Goal: Use online tool/utility: Utilize a website feature to perform a specific function

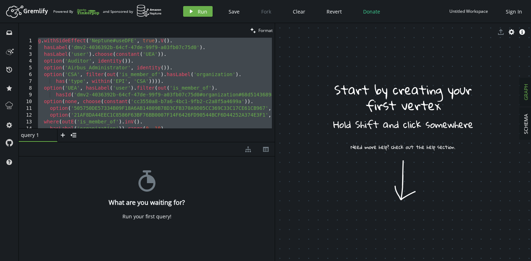
click at [181, 47] on div "g . withSideEffect ( 'Neptune#useDFE' , true ) . V ( ) . hasLabel ( 'dmv2-40363…" at bounding box center [183, 89] width 292 height 102
type textarea "by(elementMap())). fold())"
paste textarea
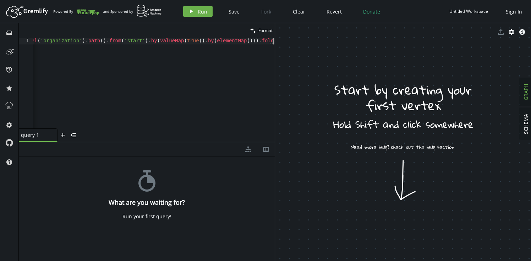
scroll to position [0, 2628]
click at [264, 30] on span "Format" at bounding box center [265, 30] width 14 height 6
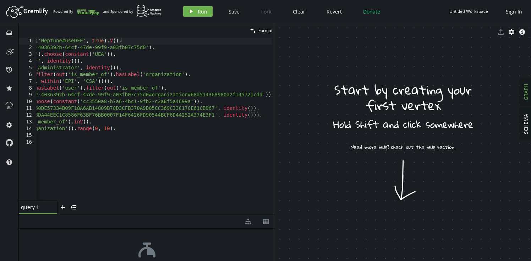
drag, startPoint x: 197, startPoint y: 142, endPoint x: 197, endPoint y: 215, distance: 73.5
click at [197, 214] on div at bounding box center [147, 214] width 256 height 0
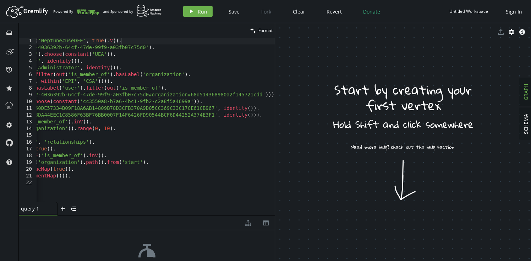
scroll to position [0, 0]
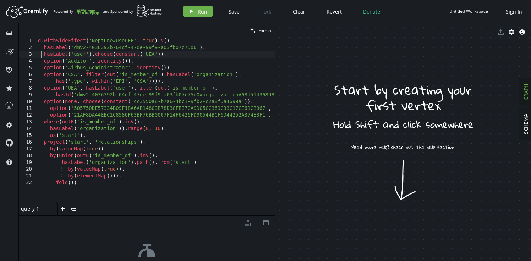
click at [40, 56] on div "g . withSideEffect ( 'Neptune#useDFE' , true ) . V ( ) . hasLabel ( 'dmv2-40363…" at bounding box center [183, 125] width 292 height 175
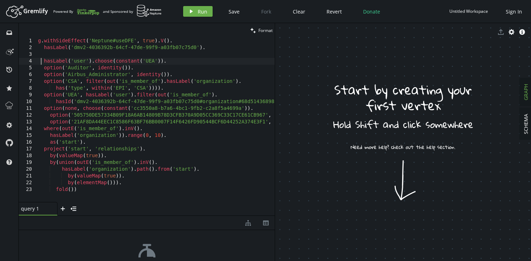
scroll to position [0, 3]
click at [46, 125] on div "g . withSideEffect ( 'Neptune#useDFE' , true ) . V ( ) . hasLabel ( 'dmv2-40363…" at bounding box center [183, 125] width 292 height 175
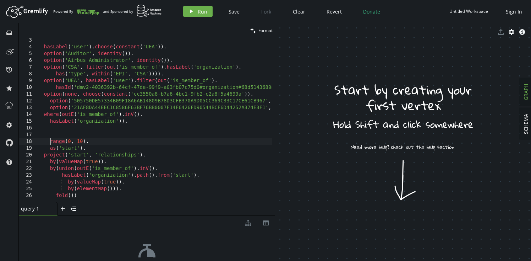
scroll to position [14, 0]
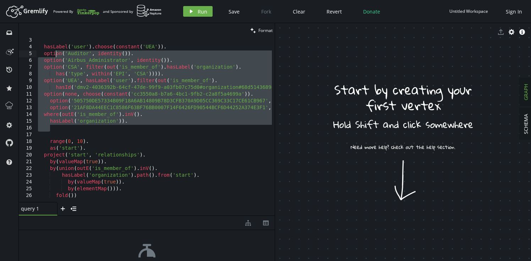
drag, startPoint x: 141, startPoint y: 125, endPoint x: 56, endPoint y: 51, distance: 112.8
click at [56, 51] on div "hasLabel ( 'user' ) . choose ( constant ( 'UEA' )) . option ( 'Auditor' , ident…" at bounding box center [183, 124] width 292 height 175
click at [133, 92] on div "hasLabel ( 'user' ) . choose ( constant ( 'UEA' )) . option ( 'Auditor' , ident…" at bounding box center [183, 124] width 292 height 175
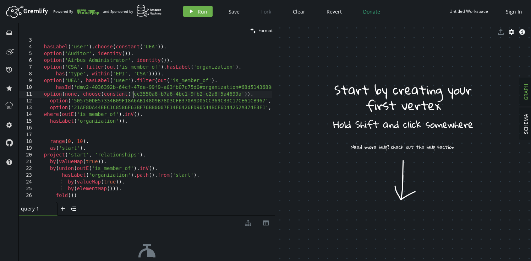
click at [152, 121] on div "hasLabel ( 'user' ) . choose ( constant ( 'UEA' )) . option ( 'Auditor' , ident…" at bounding box center [183, 124] width 292 height 175
click at [44, 116] on div "hasLabel ( 'user' ) . choose ( constant ( 'UEA' )) . option ( 'Auditor' , ident…" at bounding box center [183, 124] width 292 height 175
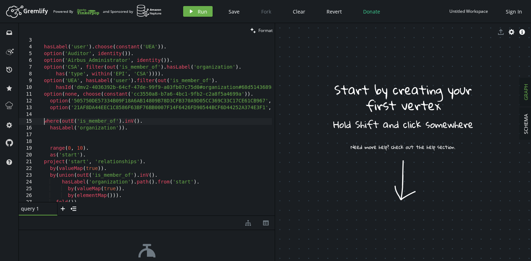
scroll to position [0, 6]
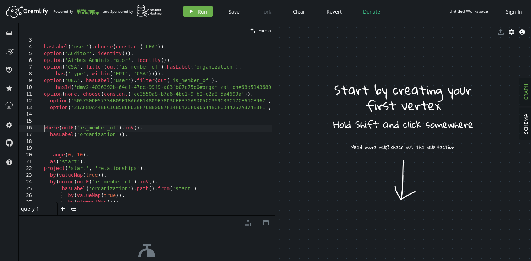
type textarea "hasLabel('organization'))."
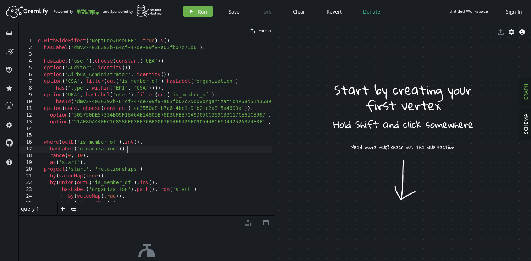
scroll to position [0, 0]
click at [95, 61] on div "g . withSideEffect ( 'Neptune#useDFE' , true ) . V ( ) . hasLabel ( 'dmv2-40363…" at bounding box center [183, 125] width 292 height 175
type textarea "hasLabel('user').choose(constant('UEA'))."
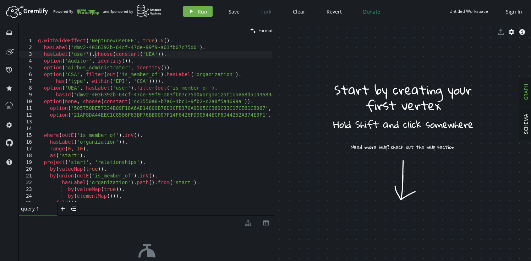
scroll to position [0, 6]
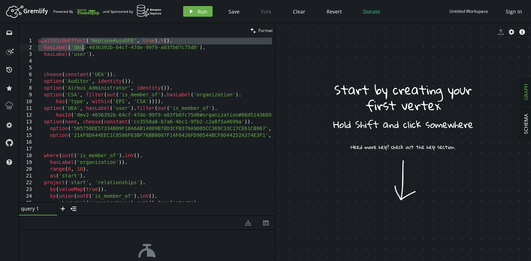
drag, startPoint x: 40, startPoint y: 41, endPoint x: 109, endPoint y: 56, distance: 69.8
click at [109, 56] on div "g . withSideEffect ( 'Neptune#useDFE' , true ) . V ( ) . hasLabel ( 'dmv2-40363…" at bounding box center [183, 125] width 292 height 175
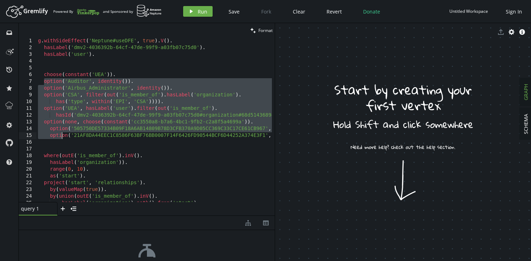
drag, startPoint x: 44, startPoint y: 81, endPoint x: 62, endPoint y: 134, distance: 56.6
click at [62, 134] on div "g . withSideEffect ( 'Neptune#useDFE' , true ) . V ( ) . hasLabel ( 'dmv2-40363…" at bounding box center [183, 125] width 292 height 175
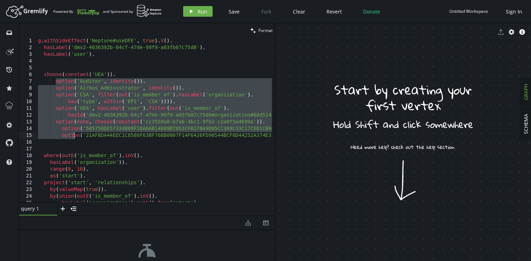
click at [84, 106] on div "g . withSideEffect ( 'Neptune#useDFE' , true ) . V ( ) . hasLabel ( 'dmv2-40363…" at bounding box center [189, 125] width 304 height 175
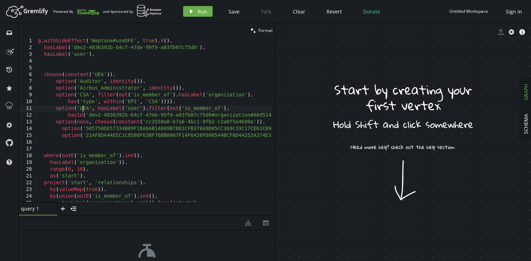
click at [122, 74] on div "g . withSideEffect ( 'Neptune#useDFE' , true ) . V ( ) . hasLabel ( 'dmv2-40363…" at bounding box center [189, 125] width 304 height 175
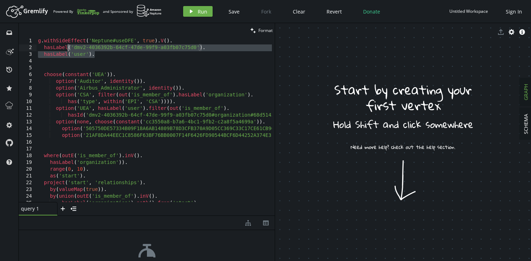
drag, startPoint x: 102, startPoint y: 55, endPoint x: 44, endPoint y: 42, distance: 59.4
click at [44, 42] on div "g . withSideEffect ( 'Neptune#useDFE' , true ) . V ( ) . hasLabel ( 'dmv2-40363…" at bounding box center [189, 125] width 304 height 175
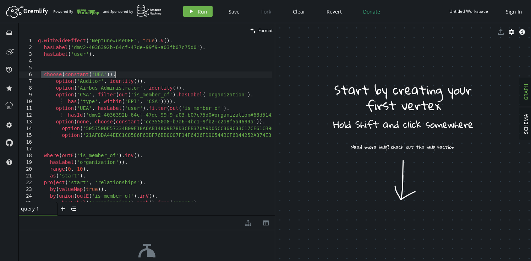
drag, startPoint x: 42, startPoint y: 75, endPoint x: 129, endPoint y: 77, distance: 87.0
click at [129, 77] on div "g . withSideEffect ( 'Neptune#useDFE' , true ) . V ( ) . hasLabel ( 'dmv2-40363…" at bounding box center [189, 125] width 304 height 175
type textarea "choose(constant('UEA'))."
click at [86, 66] on div "g . withSideEffect ( 'Neptune#useDFE' , true ) . V ( ) . hasLabel ( 'dmv2-40363…" at bounding box center [189, 125] width 304 height 175
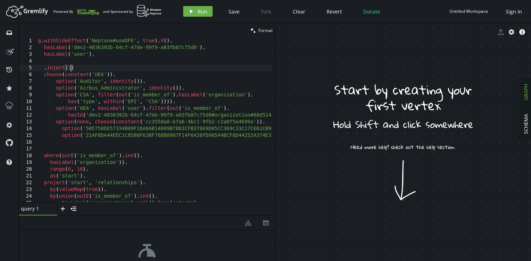
type textarea ".inject(1)"
click at [79, 68] on div "g . withSideEffect ( 'Neptune#useDFE' , true ) . V ( ) . hasLabel ( 'dmv2-40363…" at bounding box center [189, 125] width 304 height 175
drag, startPoint x: 42, startPoint y: 76, endPoint x: 127, endPoint y: 74, distance: 85.6
click at [127, 74] on div "g . withSideEffect ( 'Neptune#useDFE' , true ) . V ( ) . hasLabel ( 'dmv2-40363…" at bounding box center [189, 125] width 304 height 175
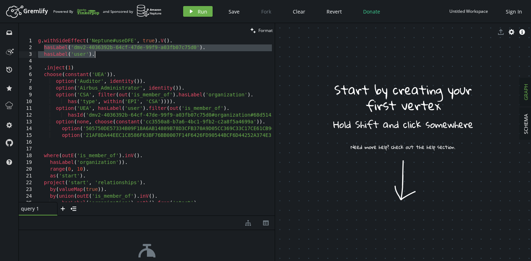
drag, startPoint x: 43, startPoint y: 48, endPoint x: 93, endPoint y: 56, distance: 51.1
click at [93, 56] on div "g . withSideEffect ( 'Neptune#useDFE' , true ) . V ( ) . hasLabel ( 'dmv2-40363…" at bounding box center [189, 125] width 304 height 175
drag, startPoint x: 160, startPoint y: 41, endPoint x: 95, endPoint y: 53, distance: 66.1
click at [95, 53] on div "g . withSideEffect ( 'Neptune#useDFE' , true ) . V ( ) . hasLabel ( 'dmv2-40363…" at bounding box center [189, 125] width 304 height 175
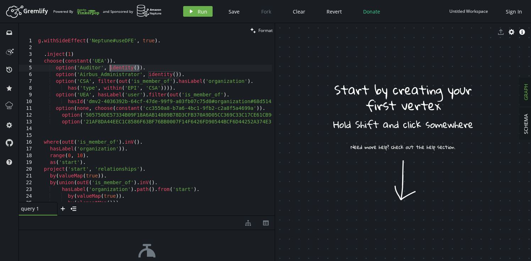
drag, startPoint x: 139, startPoint y: 69, endPoint x: 109, endPoint y: 68, distance: 29.5
click at [109, 68] on div "g . withSideEffect ( 'Neptune#useDFE' , true ) . . inject ( 1 ) choose ( consta…" at bounding box center [189, 125] width 304 height 175
paste textarea "hasLabel('user')."
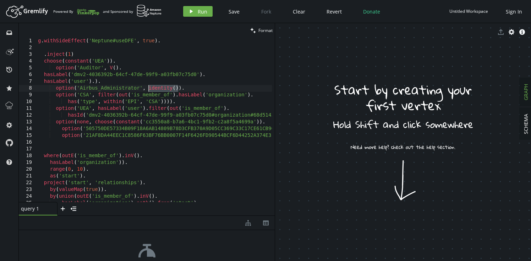
drag, startPoint x: 179, startPoint y: 89, endPoint x: 147, endPoint y: 88, distance: 31.6
click at [147, 88] on div "g . withSideEffect ( 'Neptune#useDFE' , true ) . . inject ( 1 ) choose ( consta…" at bounding box center [189, 125] width 304 height 175
paste textarea "hasLabel('user')."
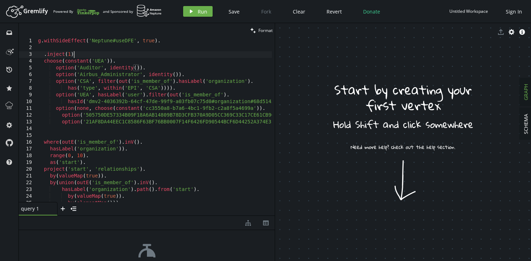
click at [97, 55] on div "g . withSideEffect ( 'Neptune#useDFE' , true ) . . inject ( 1 ) choose ( consta…" at bounding box center [189, 125] width 304 height 175
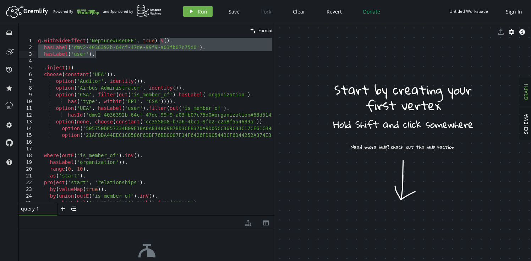
click at [85, 70] on div "g . withSideEffect ( 'Neptune#useDFE' , true ) . V ( ) . hasLabel ( 'dmv2-40363…" at bounding box center [189, 125] width 304 height 175
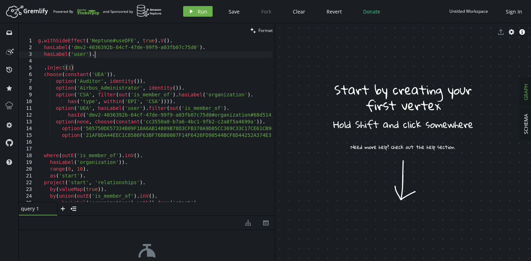
click at [109, 54] on div "g . withSideEffect ( 'Neptune#useDFE' , true ) . V ( ) . hasLabel ( 'dmv2-40363…" at bounding box center [189, 125] width 304 height 175
type textarea "hasLabel('user')."
click at [83, 61] on div "g . withSideEffect ( 'Neptune#useDFE' , true ) . V ( ) . hasLabel ( 'dmv2-40363…" at bounding box center [189, 125] width 304 height 175
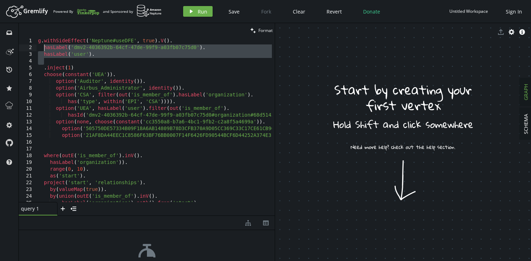
click at [44, 49] on div "g . withSideEffect ( 'Neptune#useDFE' , true ) . V ( ) . hasLabel ( 'dmv2-40363…" at bounding box center [189, 125] width 304 height 175
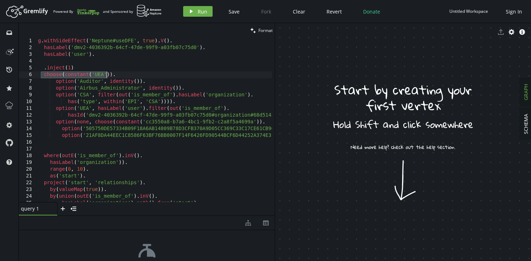
drag, startPoint x: 42, startPoint y: 76, endPoint x: 128, endPoint y: 75, distance: 86.3
click at [128, 75] on div "g . withSideEffect ( 'Neptune#useDFE' , true ) . V ( ) . hasLabel ( 'dmv2-40363…" at bounding box center [189, 125] width 304 height 175
drag, startPoint x: 110, startPoint y: 83, endPoint x: 140, endPoint y: 83, distance: 30.2
click at [140, 83] on div "g . withSideEffect ( 'Neptune#useDFE' , true ) . V ( ) . hasLabel ( 'dmv2-40363…" at bounding box center [189, 125] width 304 height 175
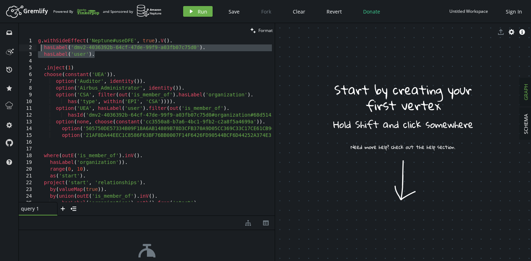
drag, startPoint x: 98, startPoint y: 55, endPoint x: 42, endPoint y: 49, distance: 56.8
click at [42, 49] on div "g . withSideEffect ( 'Neptune#useDFE' , true ) . V ( ) . hasLabel ( 'dmv2-40363…" at bounding box center [189, 125] width 304 height 175
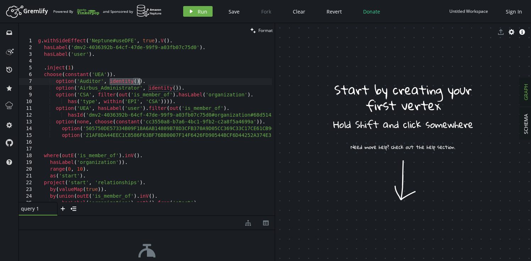
drag, startPoint x: 109, startPoint y: 82, endPoint x: 140, endPoint y: 82, distance: 31.2
click at [140, 82] on div "g . withSideEffect ( 'Neptune#useDFE' , true ) . V ( ) . hasLabel ( 'dmv2-40363…" at bounding box center [189, 125] width 304 height 175
click at [156, 83] on div "g . withSideEffect ( 'Neptune#useDFE' , true ) . V ( ) . hasLabel ( 'dmv2-40363…" at bounding box center [189, 125] width 304 height 175
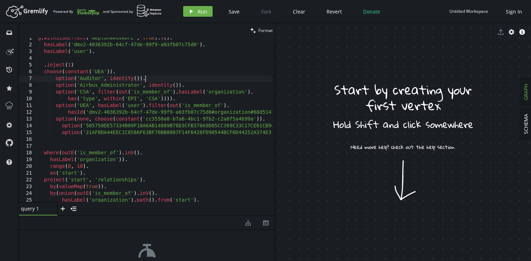
scroll to position [12, 0]
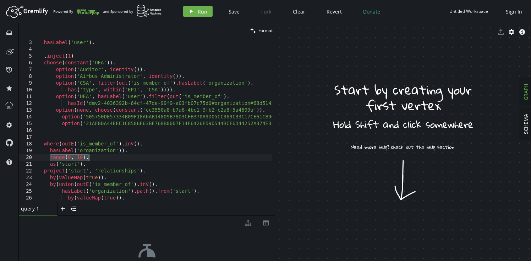
drag, startPoint x: 50, startPoint y: 159, endPoint x: 93, endPoint y: 158, distance: 43.3
click at [93, 158] on div "hasLabel ( 'dmv2-4036392b-64cf-47de-99f9-a03fb07c75d0' ) . hasLabel ( 'user' ) …" at bounding box center [189, 120] width 304 height 175
click at [100, 157] on div "hasLabel ( 'dmv2-4036392b-64cf-47de-99f9-a03fb07c75d0' ) . hasLabel ( 'user' ) …" at bounding box center [189, 120] width 304 height 175
drag, startPoint x: 109, startPoint y: 69, endPoint x: 140, endPoint y: 70, distance: 31.2
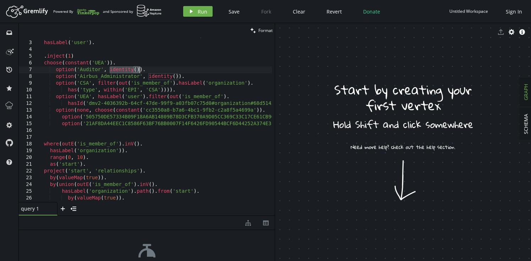
click at [140, 70] on div "hasLabel ( 'dmv2-4036392b-64cf-47de-99f9-a03fb07c75d0' ) . hasLabel ( 'user' ) …" at bounding box center [189, 120] width 304 height 175
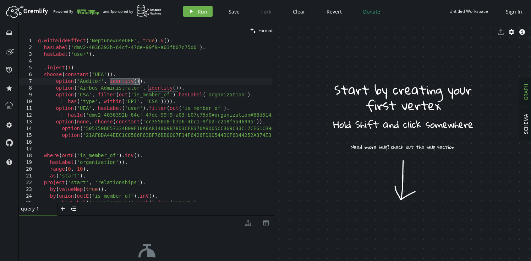
scroll to position [0, 0]
click at [81, 68] on div "g . withSideEffect ( 'Neptune#useDFE' , true ) . V ( ) . hasLabel ( 'dmv2-40363…" at bounding box center [189, 125] width 304 height 175
type textarea ".inject(1)"
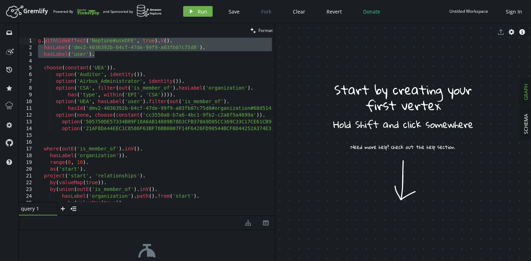
drag, startPoint x: 102, startPoint y: 54, endPoint x: 43, endPoint y: 40, distance: 59.7
click at [43, 40] on div "g . withSideEffect ( 'Neptune#useDFE' , true ) . V ( ) . hasLabel ( 'dmv2-40363…" at bounding box center [189, 125] width 304 height 175
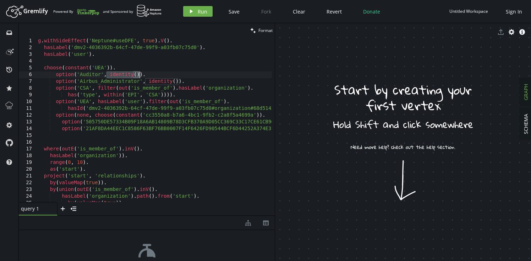
drag, startPoint x: 108, startPoint y: 75, endPoint x: 140, endPoint y: 75, distance: 32.0
click at [140, 75] on div "g . withSideEffect ( 'Neptune#useDFE' , true ) . V ( ) . hasLabel ( 'dmv2-40363…" at bounding box center [189, 125] width 304 height 175
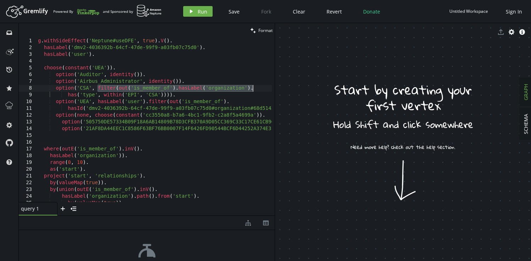
drag, startPoint x: 98, startPoint y: 87, endPoint x: 255, endPoint y: 86, distance: 156.2
click at [255, 86] on div "g . withSideEffect ( 'Neptune#useDFE' , true ) . V ( ) . hasLabel ( 'dmv2-40363…" at bounding box center [189, 125] width 304 height 175
click at [190, 82] on div "g . withSideEffect ( 'Neptune#useDFE' , true ) . V ( ) . hasLabel ( 'dmv2-40363…" at bounding box center [189, 125] width 304 height 175
click at [147, 156] on div "g . withSideEffect ( 'Neptune#useDFE' , true ) . V ( ) . hasLabel ( 'dmv2-40363…" at bounding box center [189, 125] width 304 height 175
type textarea "hasLabel('organization'))."
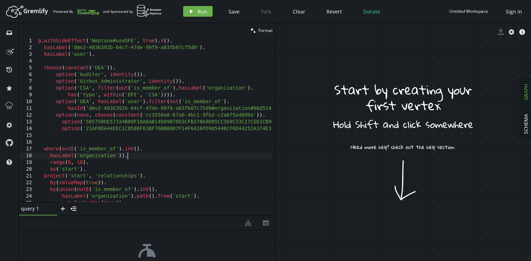
scroll to position [0, 11]
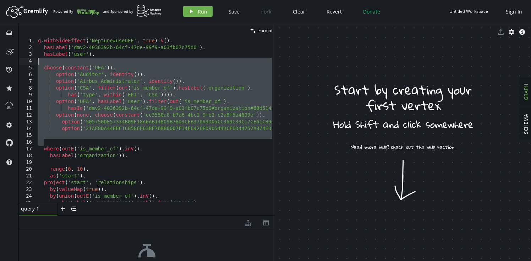
drag, startPoint x: 76, startPoint y: 140, endPoint x: 75, endPoint y: 60, distance: 80.2
click at [75, 60] on div "g . withSideEffect ( 'Neptune#useDFE' , true ) . V ( ) . hasLabel ( 'dmv2-40363…" at bounding box center [189, 125] width 304 height 175
type textarea "choose(constant('UEA'))."
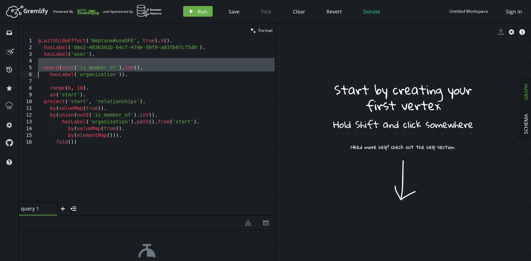
type textarea "hasLabel('organization'))."
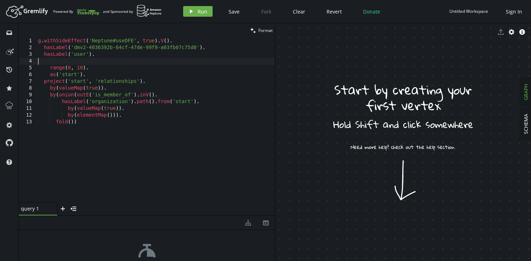
type textarea "hasLabel('organization'))."
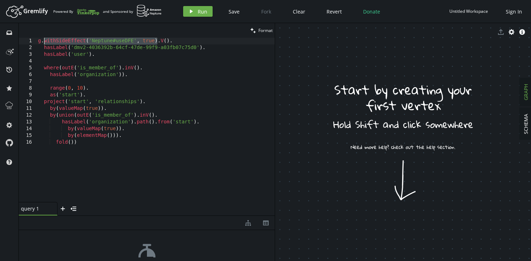
drag, startPoint x: 158, startPoint y: 42, endPoint x: 44, endPoint y: 39, distance: 114.7
click at [44, 39] on div "g . withSideEffect ( 'Neptune#useDFE' , true ) . V ( ) . hasLabel ( 'dmv2-40363…" at bounding box center [156, 126] width 238 height 177
type textarea "hasLabel('user')."
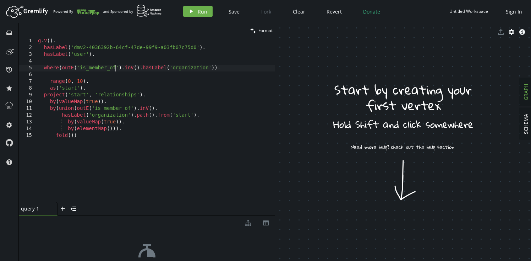
click at [122, 174] on div "g . V ( ) . hasLabel ( 'dmv2-4036392b-64cf-47de-99f9-a03fb07c75d0' ) . hasLabel…" at bounding box center [156, 126] width 238 height 177
type textarea "fold())"
click at [109, 158] on div "g . V ( ) . hasLabel ( 'dmv2-4036392b-64cf-47de-99f9-a03fb07c75d0' ) . hasLabel…" at bounding box center [156, 126] width 238 height 177
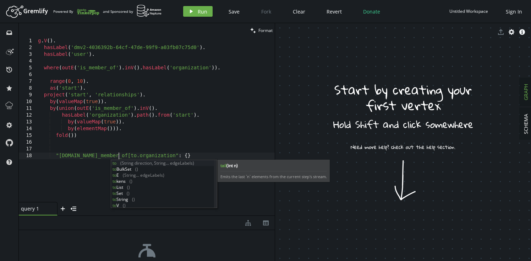
scroll to position [0, 83]
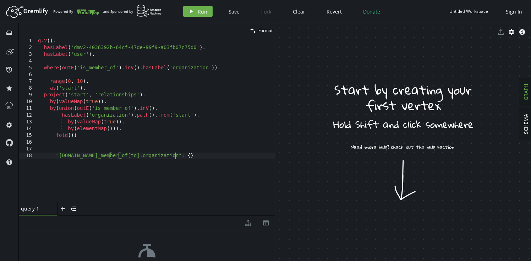
click at [212, 156] on div "g . V ( ) . hasLabel ( 'dmv2-4036392b-64cf-47de-99f9-a03fb07c75d0' ) . hasLabel…" at bounding box center [156, 126] width 238 height 177
type textarea """"
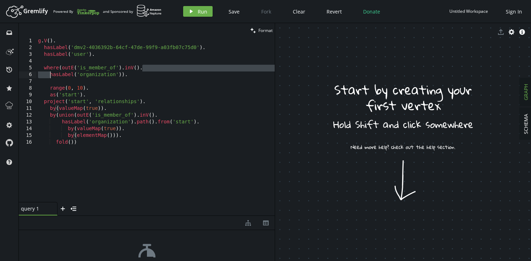
type textarea "g.withSideEffect('Neptune#useDFE', true).V()."
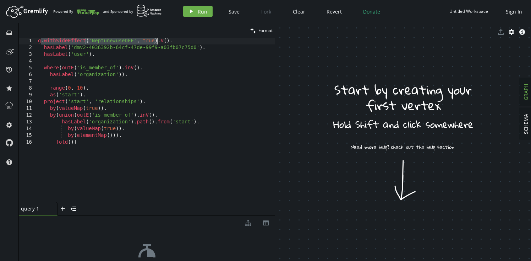
scroll to position [0, 6]
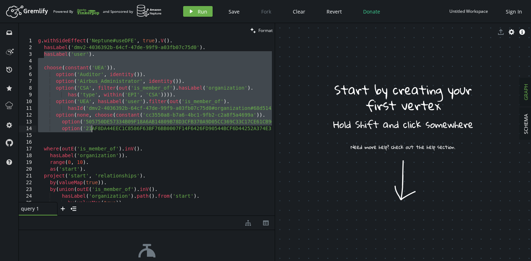
drag, startPoint x: 43, startPoint y: 56, endPoint x: 90, endPoint y: 126, distance: 84.2
click at [90, 126] on div "g . withSideEffect ( 'Neptune#useDFE' , true ) . V ( ) . hasLabel ( 'dmv2-40363…" at bounding box center [189, 125] width 304 height 175
click at [96, 51] on div "g . withSideEffect ( 'Neptune#useDFE' , true ) . V ( ) . hasLabel ( 'dmv2-40363…" at bounding box center [189, 125] width 304 height 175
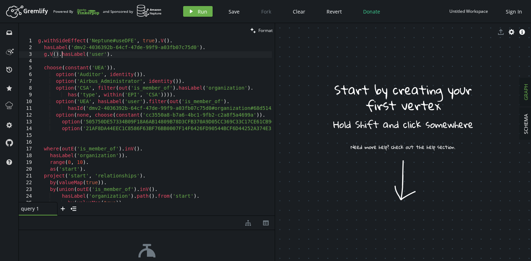
scroll to position [0, 23]
type textarea "g.withSideEffect('Neptune#useDFE', true).V(). hasLabel('dmv2-4036392b-64cf-47de…"
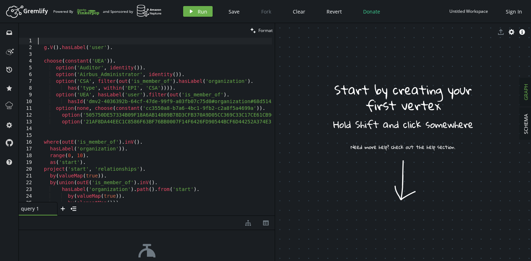
scroll to position [0, 0]
click at [62, 133] on div "g . V ( ) . hasLabel ( 'user' ) . choose ( constant ( 'UEA' )) . option ( 'Audi…" at bounding box center [189, 125] width 304 height 175
type textarea "by(elementMap())). fold())"
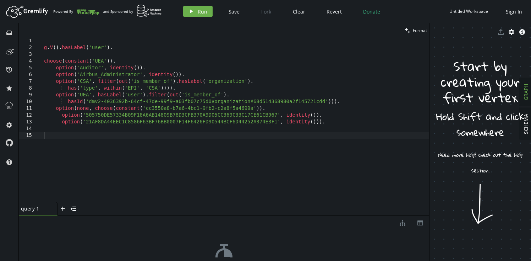
drag, startPoint x: 275, startPoint y: 167, endPoint x: 428, endPoint y: 144, distance: 155.4
click at [429, 144] on div at bounding box center [429, 141] width 0 height 237
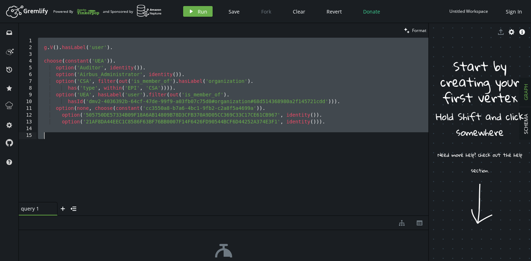
drag, startPoint x: 124, startPoint y: 42, endPoint x: 144, endPoint y: 154, distance: 113.9
click at [144, 154] on div "g . V ( ) . hasLabel ( 'user' ) . choose ( constant ( 'UEA' )) . option ( 'Audi…" at bounding box center [233, 126] width 392 height 177
click at [175, 158] on div "g . V ( ) . hasLabel ( 'user' ) . choose ( constant ( 'UEA' )) . option ( 'Audi…" at bounding box center [233, 126] width 392 height 177
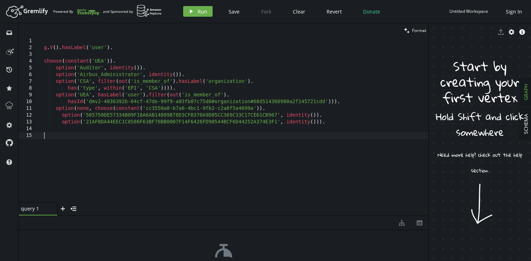
scroll to position [11, 0]
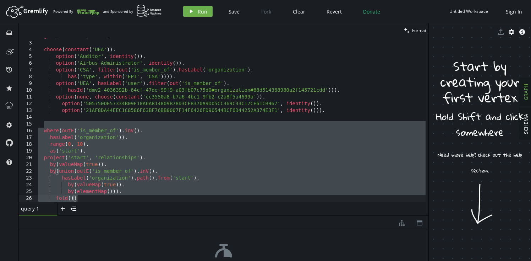
click at [164, 163] on div "g . V ( ) . hasLabel ( 'user' ) . choose ( constant ( 'UEA' )) . option ( 'Audi…" at bounding box center [231, 121] width 389 height 177
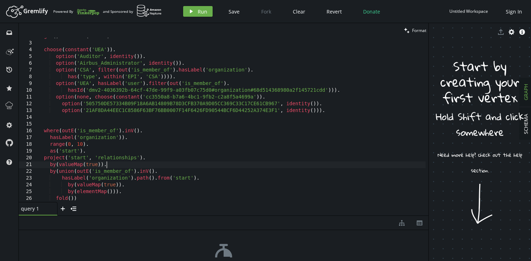
click at [52, 137] on div "g . V ( ) . hasLabel ( 'user' ) . choose ( constant ( 'UEA' )) . option ( 'Audi…" at bounding box center [231, 121] width 389 height 177
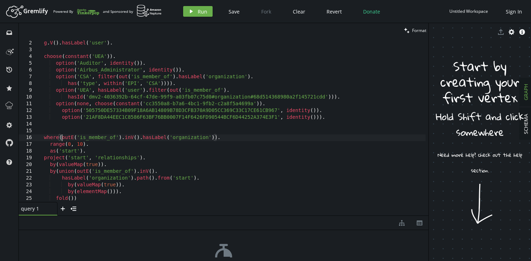
click at [61, 138] on div "g . V ( ) . hasLabel ( 'user' ) . choose ( constant ( 'UEA' )) . option ( 'Audi…" at bounding box center [231, 121] width 389 height 177
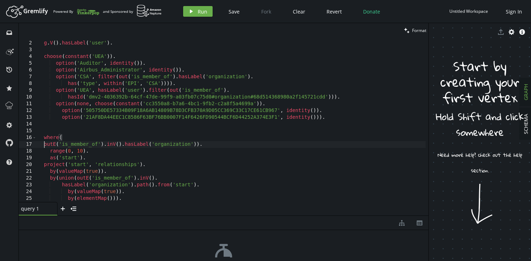
scroll to position [0, 6]
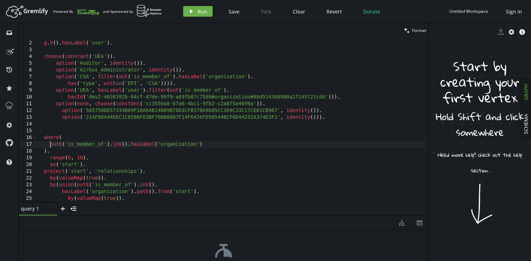
click at [118, 145] on div "g . V ( ) . hasLabel ( 'user' ) . choose ( constant ( 'UEA' )) . option ( 'Audi…" at bounding box center [231, 121] width 389 height 177
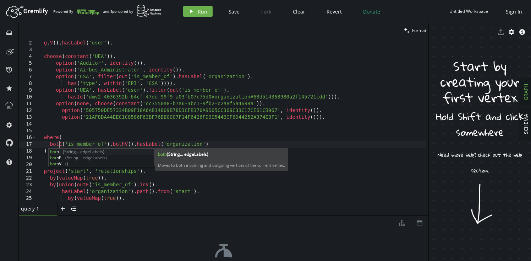
scroll to position [0, 23]
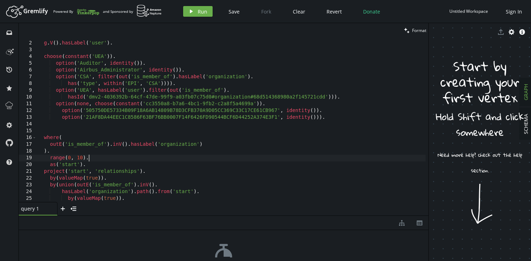
click at [207, 157] on div "g . V ( ) . hasLabel ( 'user' ) . choose ( constant ( 'UEA' )) . option ( 'Audi…" at bounding box center [231, 121] width 389 height 177
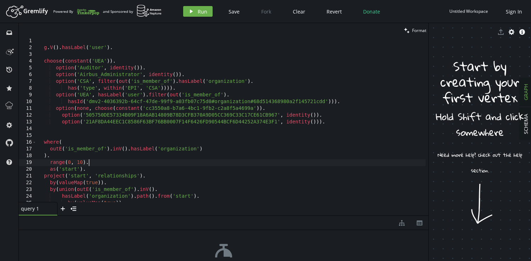
click at [167, 69] on div "g . V ( ) . hasLabel ( 'user' ) . choose ( constant ( 'UEA' )) . option ( 'Audi…" at bounding box center [231, 126] width 389 height 177
type textarea "by(elementMap())). fold())"
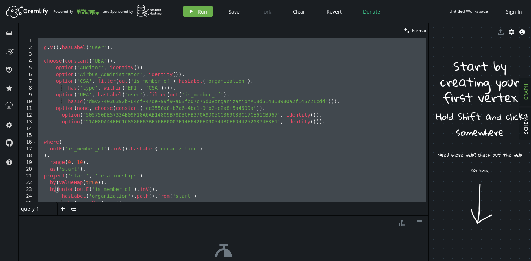
paste textarea
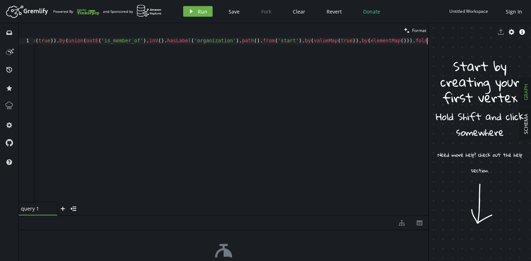
scroll to position [0, 2474]
click at [422, 31] on span "Format" at bounding box center [419, 30] width 14 height 6
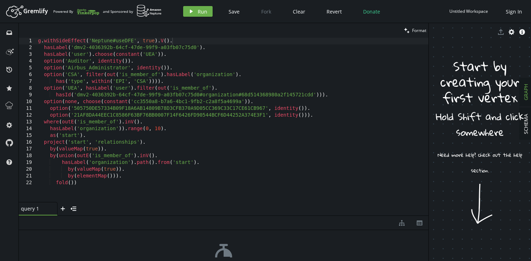
click at [227, 103] on div "g . withSideEffect ( 'Neptune#useDFE' , true ) . V ( ) . hasLabel ( 'dmv2-40363…" at bounding box center [233, 126] width 392 height 177
type textarea "by(elementMap())). fold())"
